Goal: Obtain resource: Obtain resource

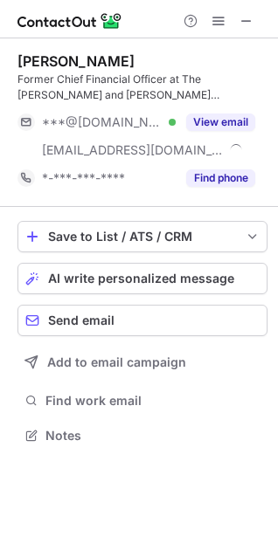
scroll to position [424, 278]
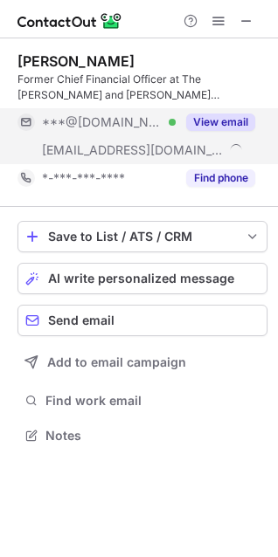
click at [195, 119] on button "View email" at bounding box center [220, 122] width 69 height 17
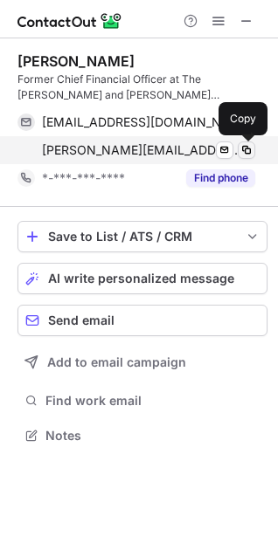
click at [245, 152] on span at bounding box center [246, 150] width 14 height 14
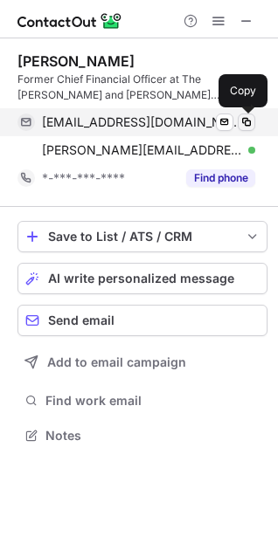
click at [246, 124] on span at bounding box center [246, 122] width 14 height 14
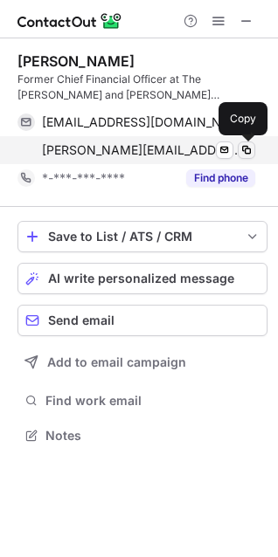
click at [249, 147] on span at bounding box center [246, 150] width 14 height 14
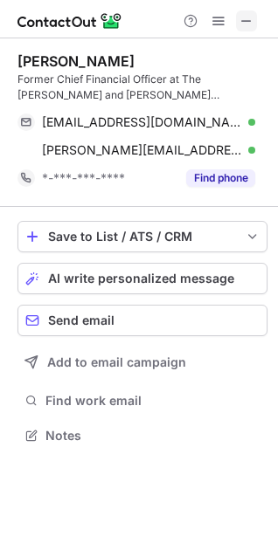
click at [245, 24] on span at bounding box center [246, 21] width 14 height 14
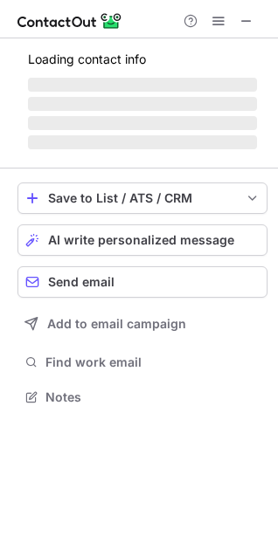
scroll to position [380, 278]
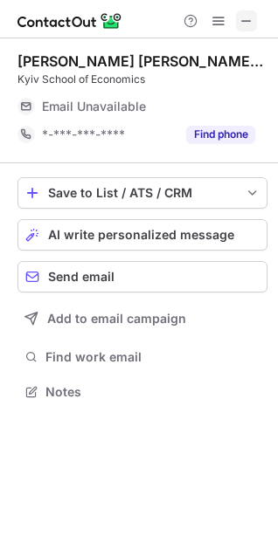
click at [243, 19] on span at bounding box center [246, 21] width 14 height 14
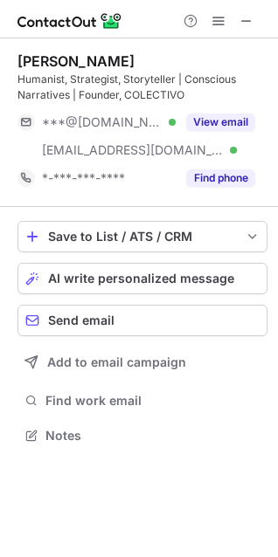
scroll to position [424, 278]
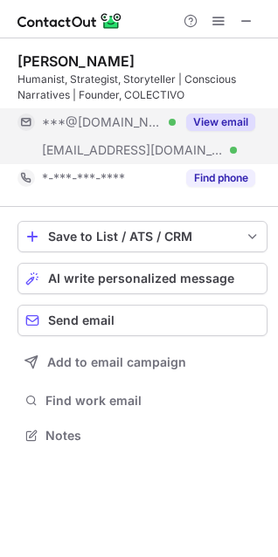
click at [190, 128] on button "View email" at bounding box center [220, 122] width 69 height 17
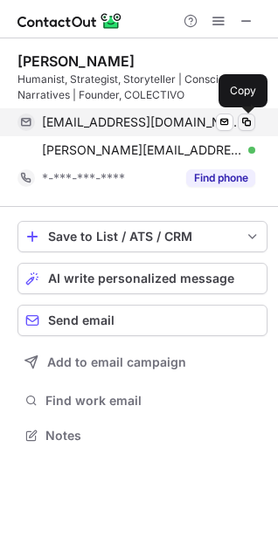
click at [245, 121] on span at bounding box center [246, 122] width 14 height 14
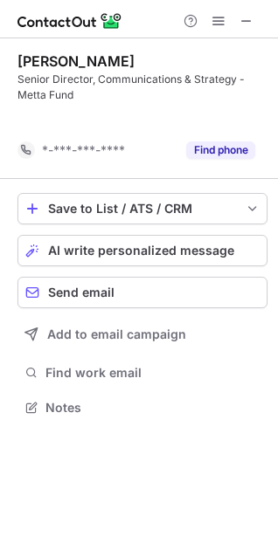
scroll to position [368, 278]
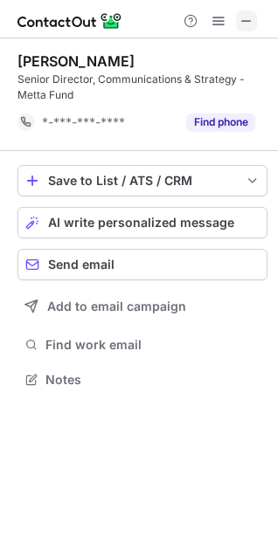
click at [246, 19] on span at bounding box center [246, 21] width 14 height 14
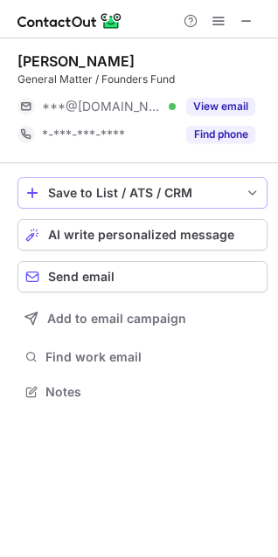
scroll to position [380, 278]
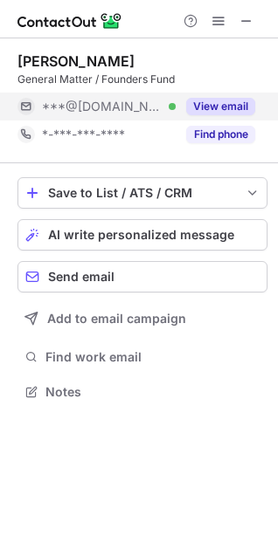
click at [212, 107] on button "View email" at bounding box center [220, 106] width 69 height 17
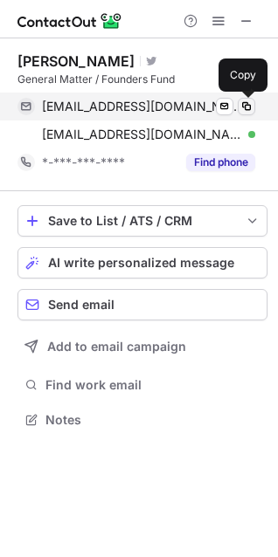
click at [244, 107] on span at bounding box center [246, 107] width 14 height 14
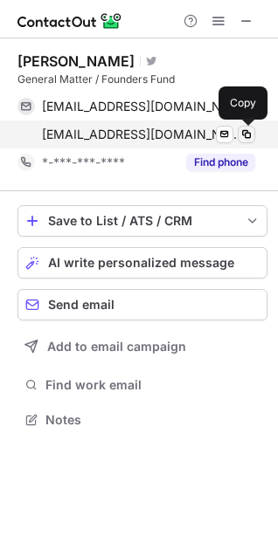
click at [249, 137] on span at bounding box center [246, 135] width 14 height 14
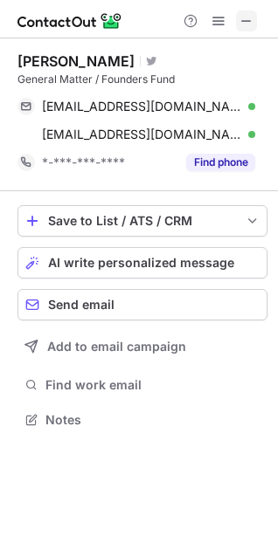
click at [242, 18] on span at bounding box center [246, 21] width 14 height 14
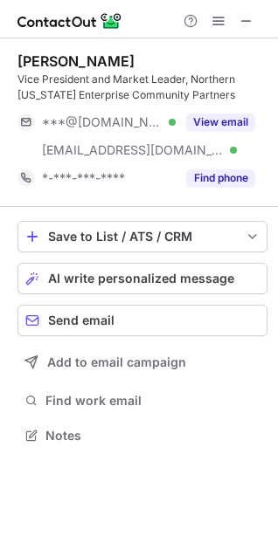
scroll to position [424, 278]
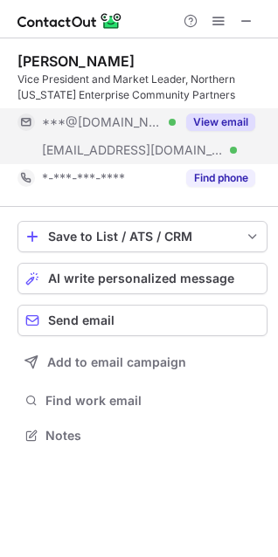
click at [209, 122] on button "View email" at bounding box center [220, 122] width 69 height 17
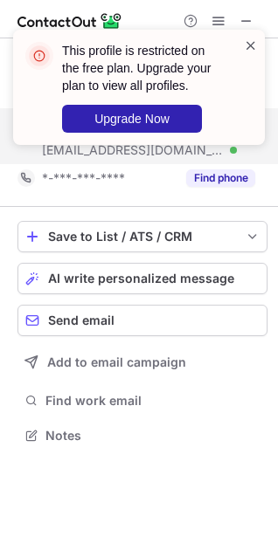
click at [246, 42] on span at bounding box center [251, 45] width 14 height 17
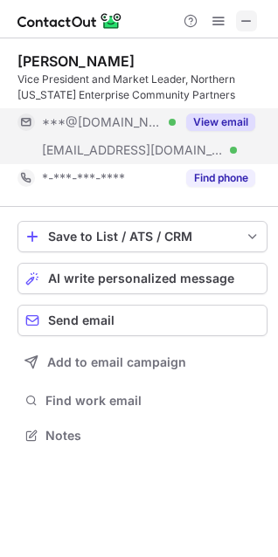
click at [244, 20] on span at bounding box center [246, 21] width 14 height 14
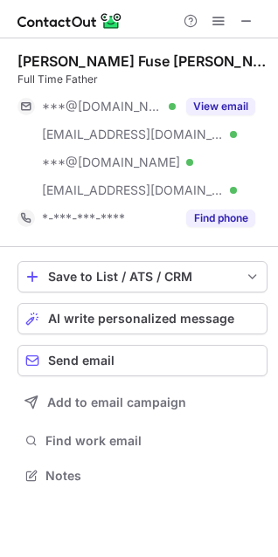
scroll to position [464, 278]
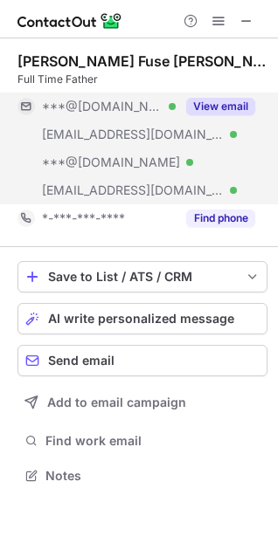
click at [211, 106] on button "View email" at bounding box center [220, 106] width 69 height 17
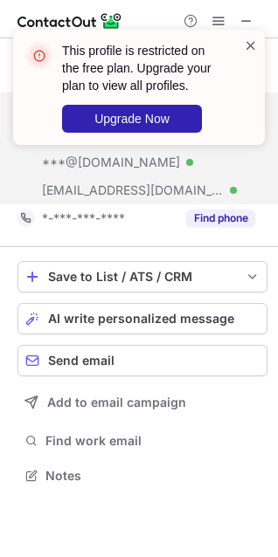
click at [250, 44] on span at bounding box center [251, 45] width 14 height 17
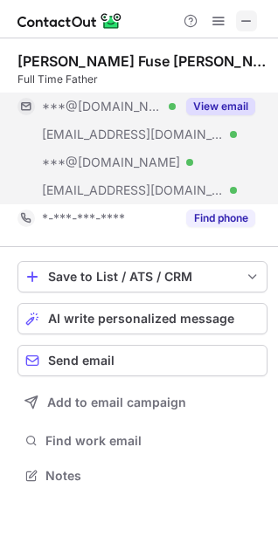
click at [242, 24] on span at bounding box center [246, 21] width 14 height 14
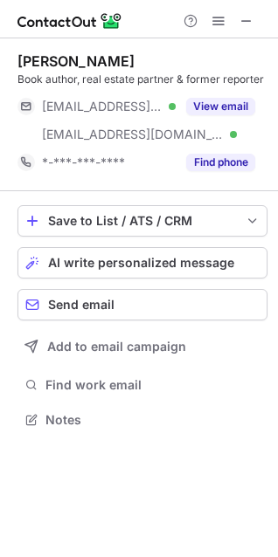
scroll to position [408, 278]
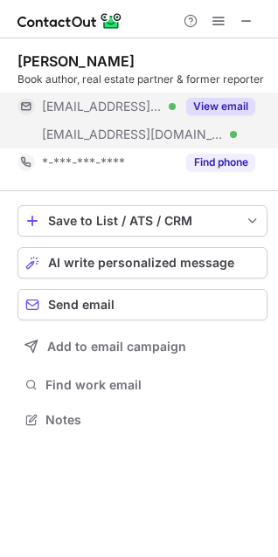
click at [218, 105] on button "View email" at bounding box center [220, 106] width 69 height 17
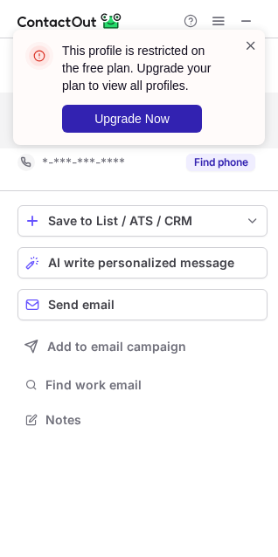
click at [248, 49] on span at bounding box center [251, 45] width 14 height 17
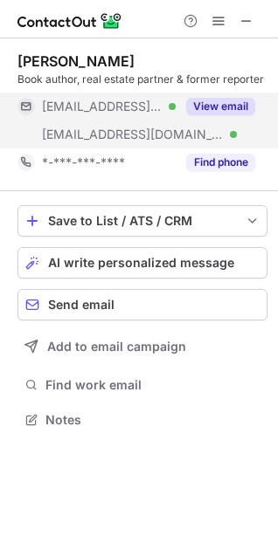
click at [246, 21] on span at bounding box center [246, 21] width 14 height 14
